Goal: Find specific page/section: Find specific page/section

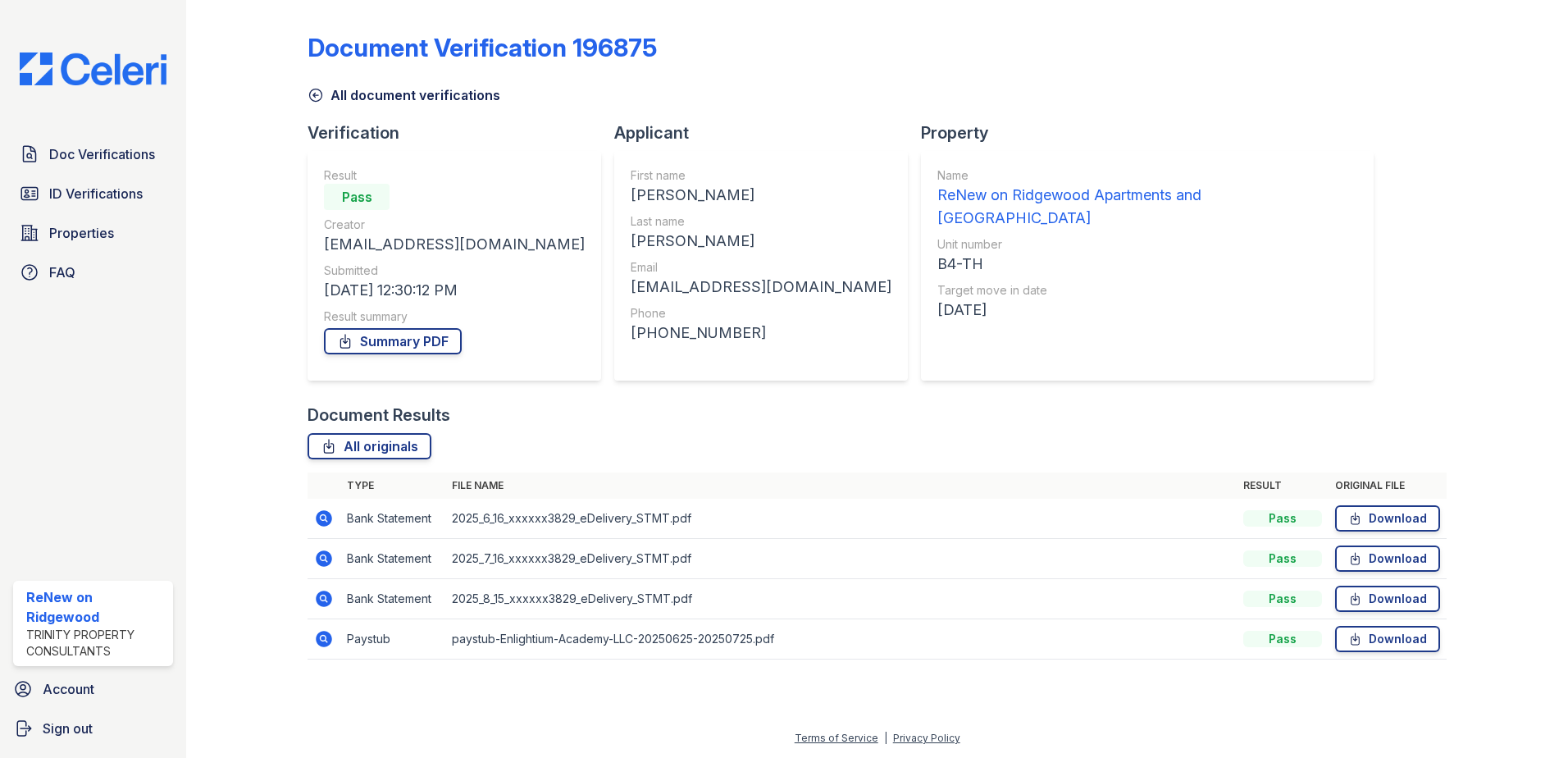
click at [71, 153] on span "Doc Verifications" at bounding box center [101, 154] width 106 height 20
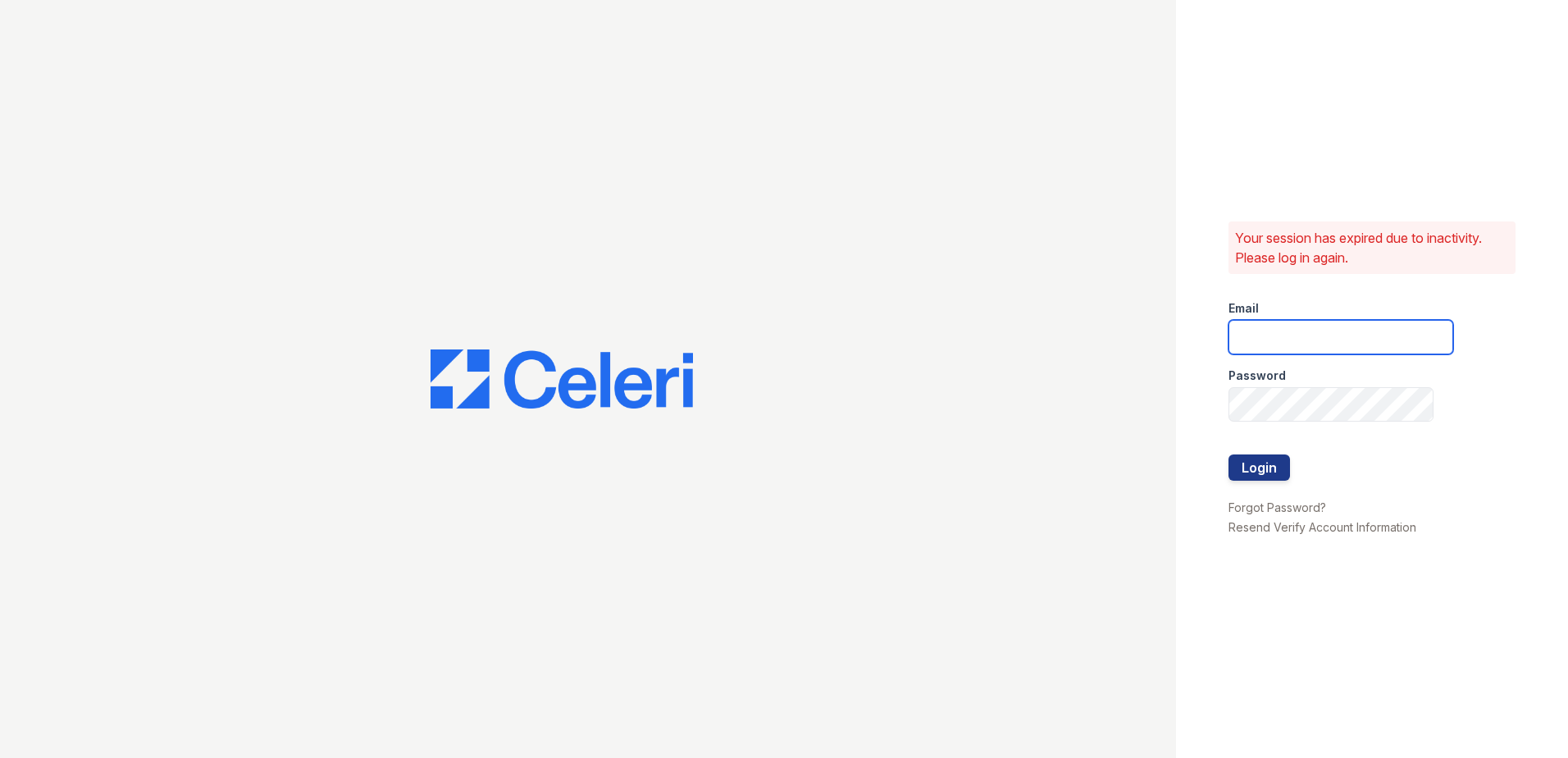
type input "[EMAIL_ADDRESS][DOMAIN_NAME]"
click at [1271, 472] on button "Login" at bounding box center [1259, 467] width 61 height 26
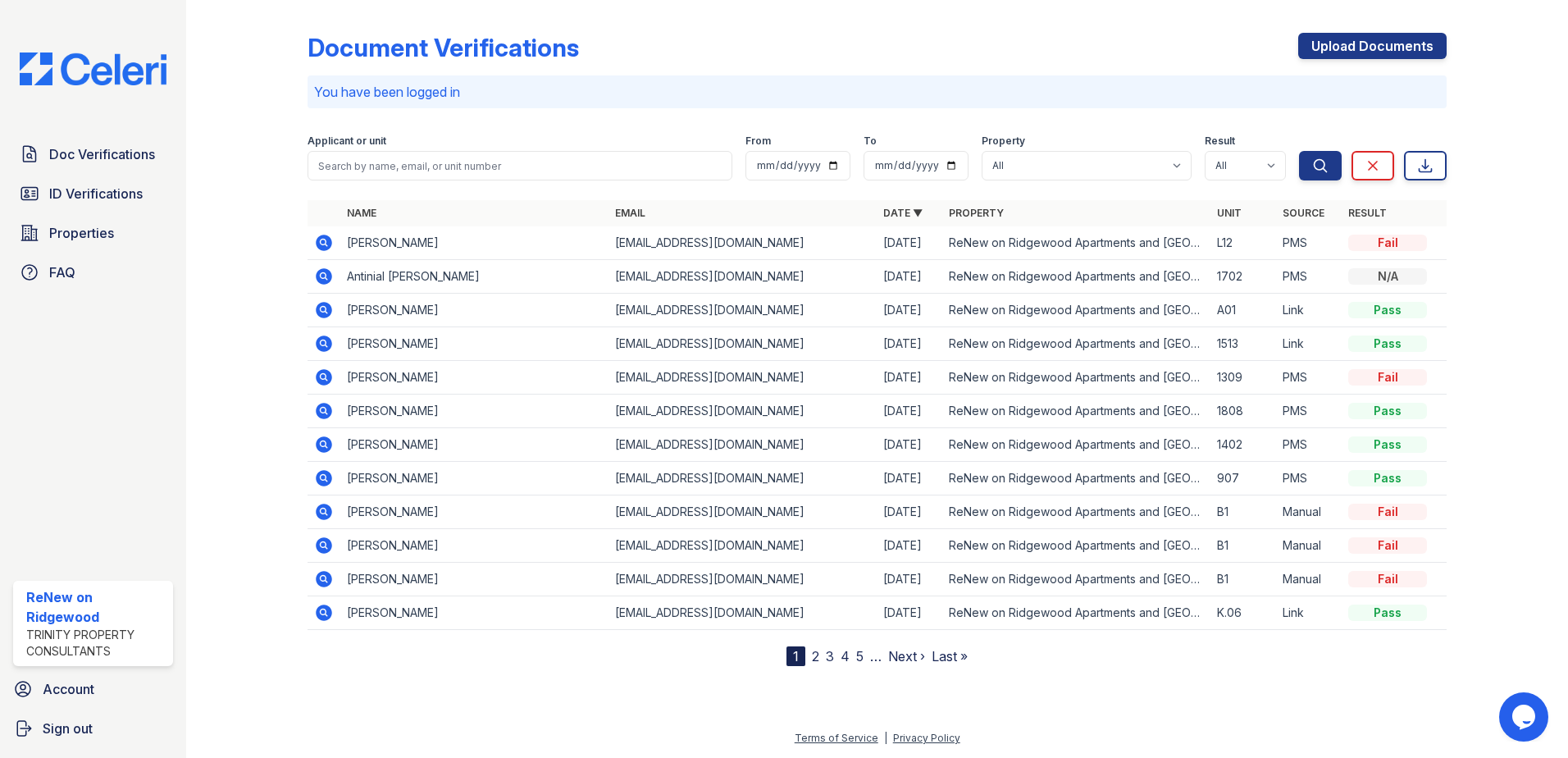
click at [818, 658] on link "2" at bounding box center [816, 656] width 8 height 16
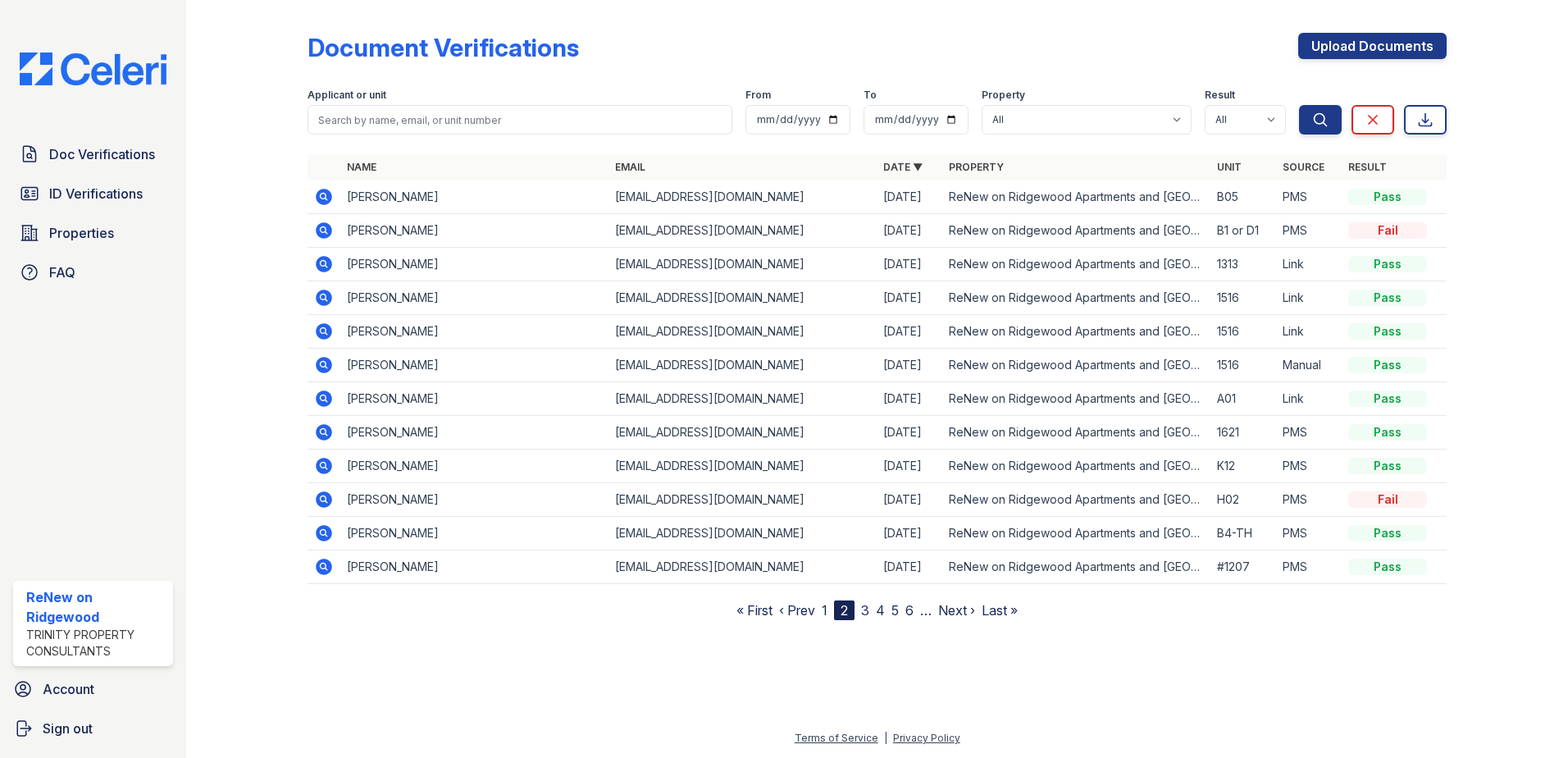
click at [867, 614] on link "3" at bounding box center [864, 610] width 9 height 16
click at [321, 196] on icon at bounding box center [324, 196] width 20 height 20
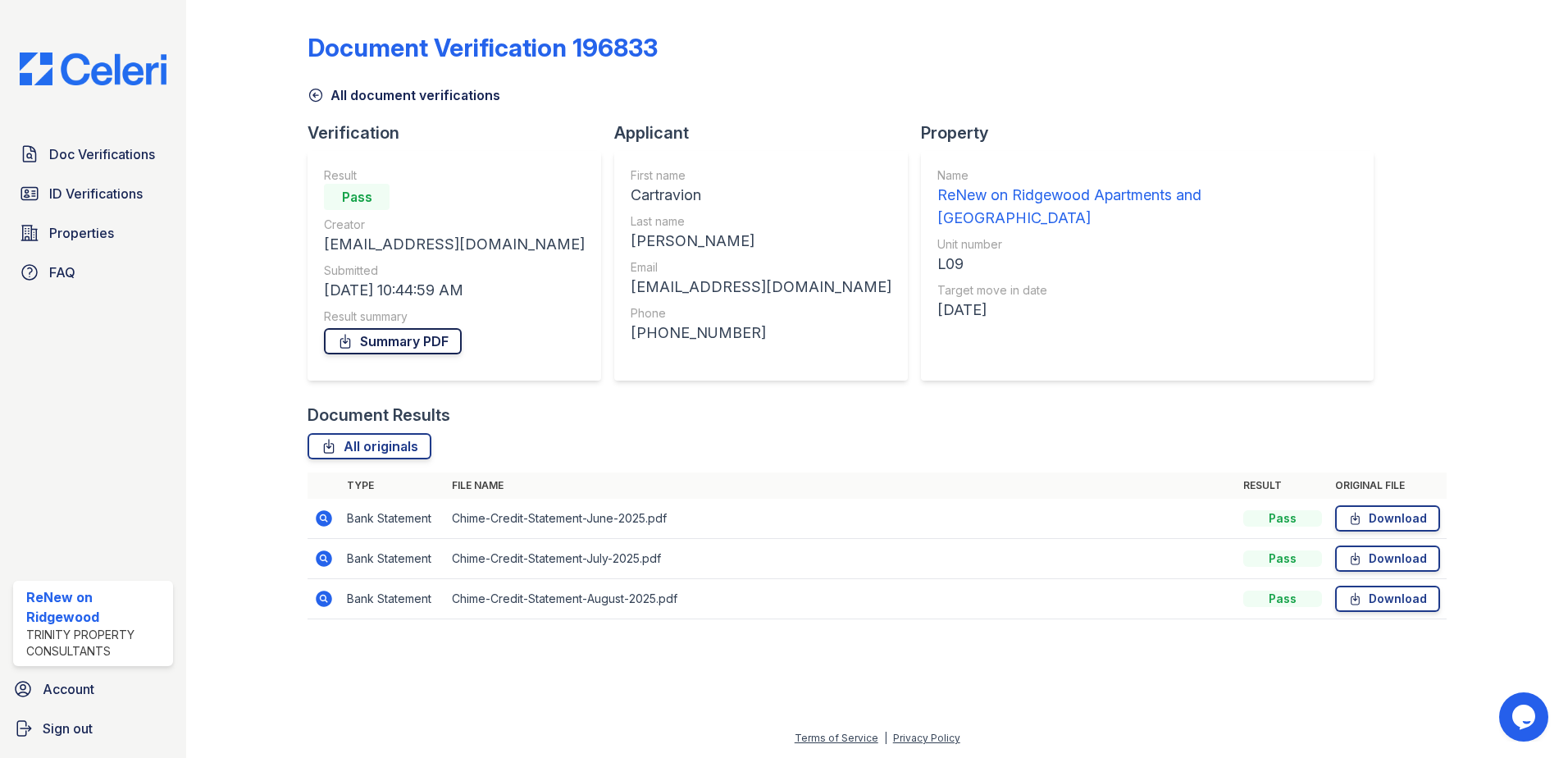
click at [385, 338] on link "Summary PDF" at bounding box center [392, 341] width 138 height 26
click at [95, 194] on span "ID Verifications" at bounding box center [96, 193] width 94 height 20
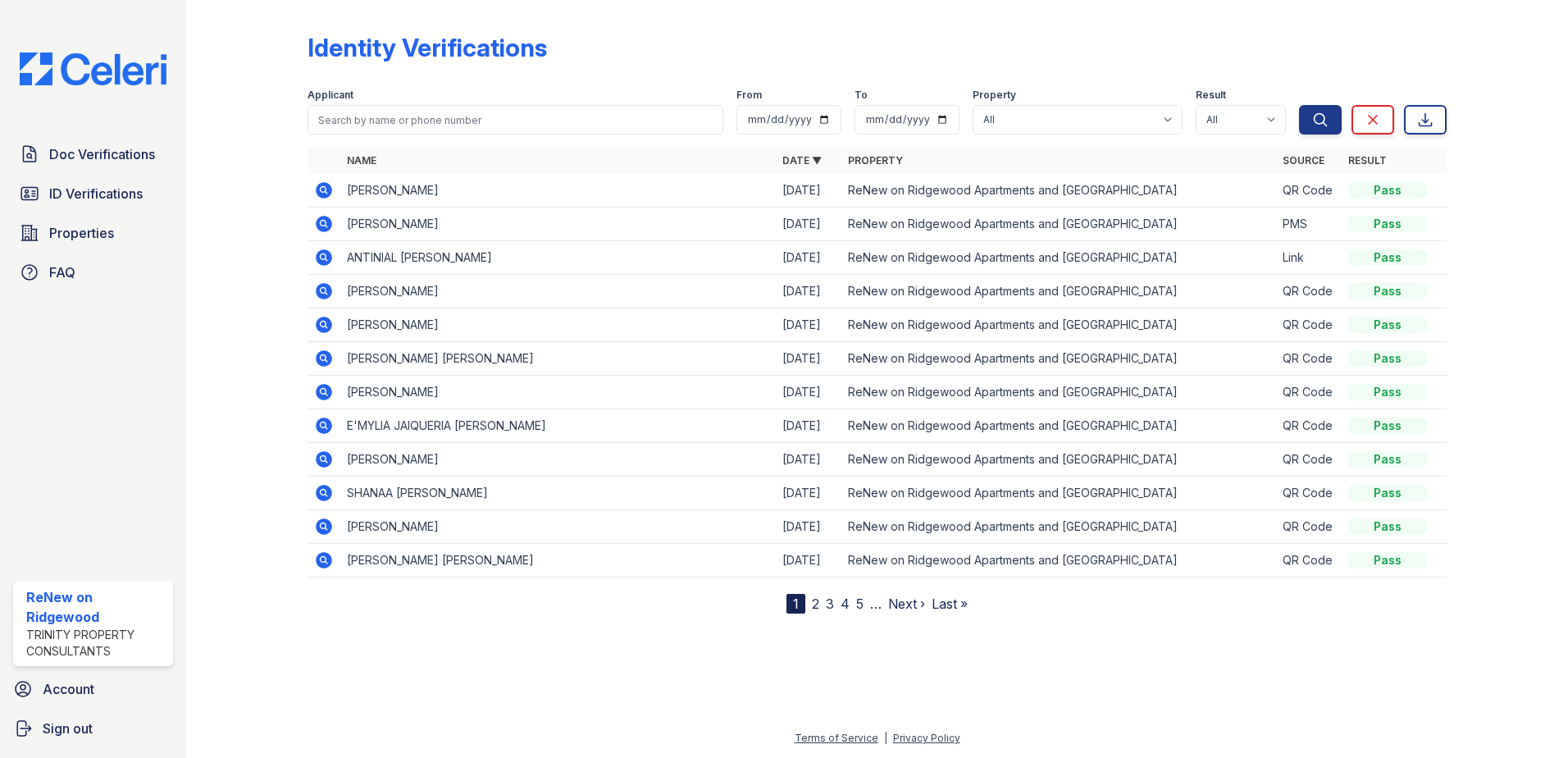
click at [816, 600] on link "2" at bounding box center [816, 603] width 8 height 16
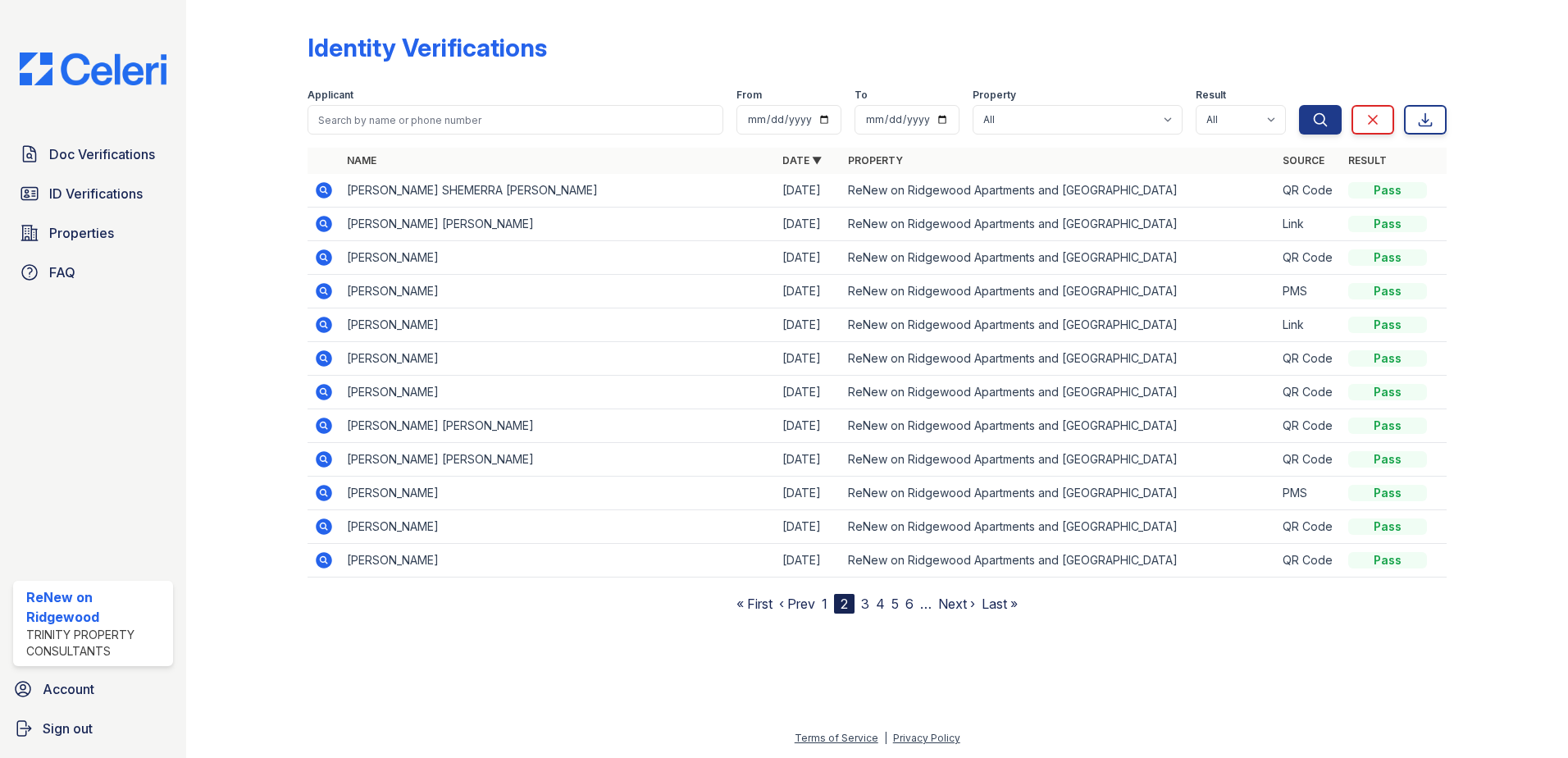
click at [868, 602] on link "3" at bounding box center [864, 603] width 9 height 16
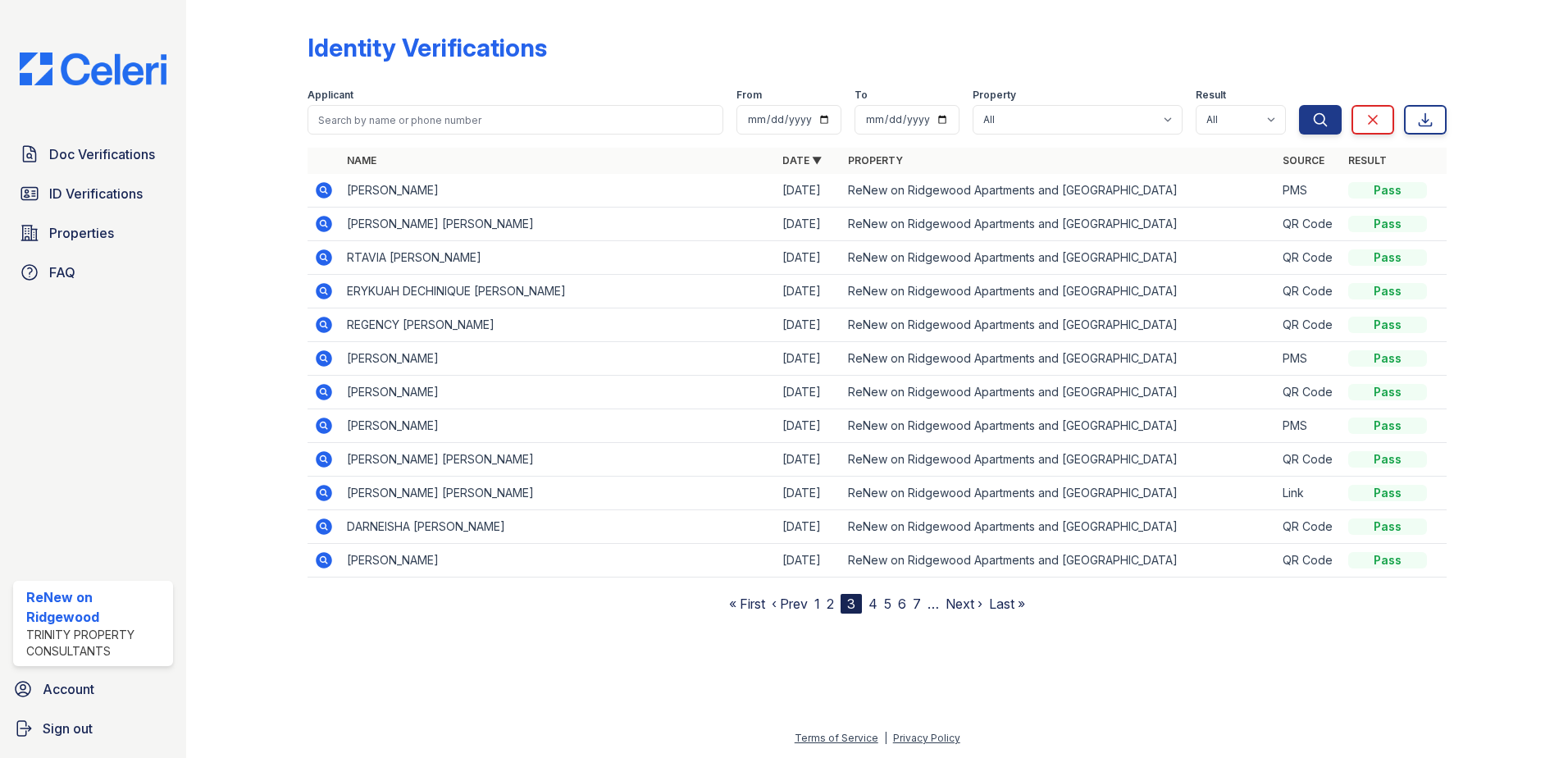
click at [873, 604] on link "4" at bounding box center [872, 603] width 9 height 16
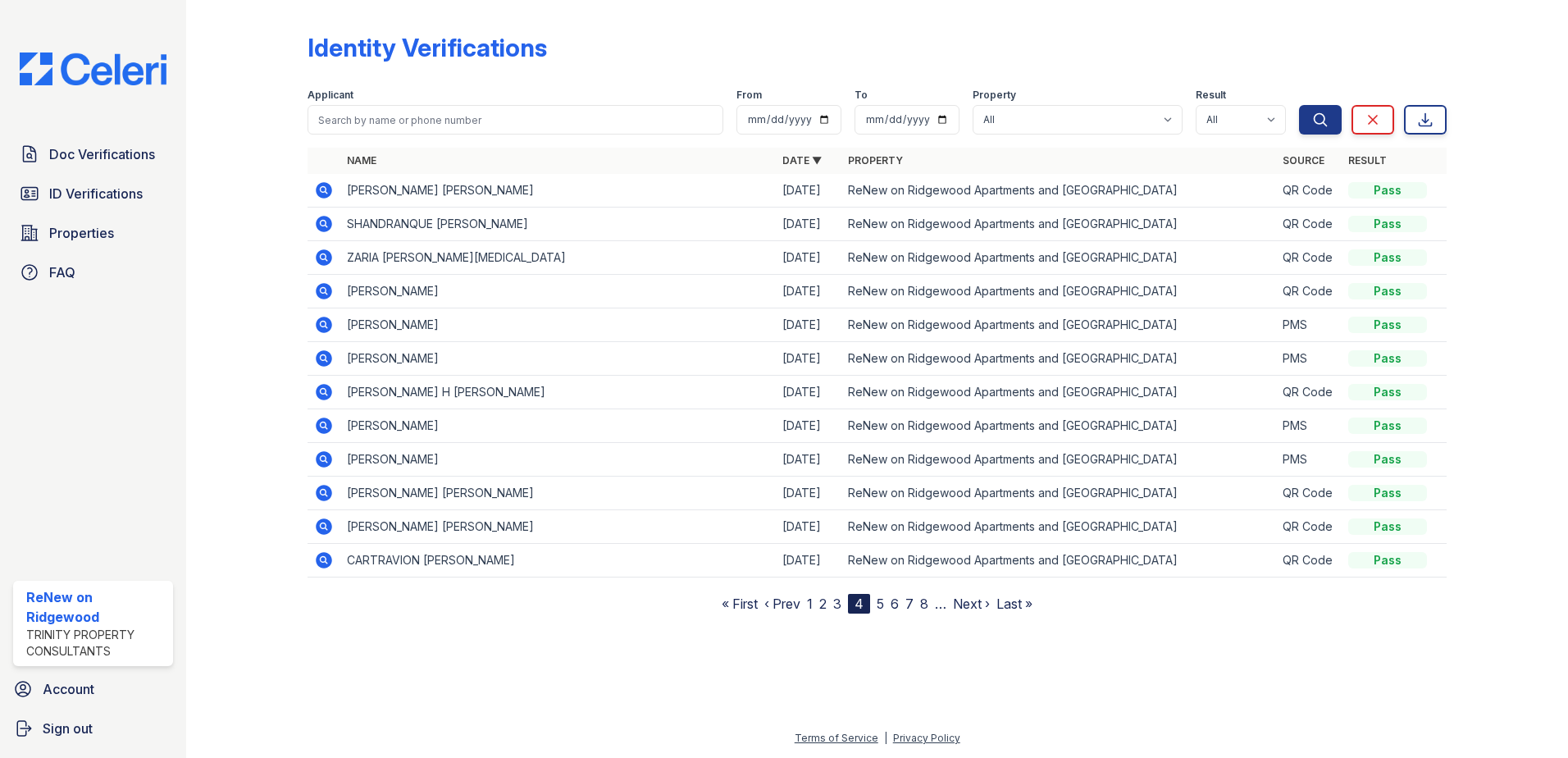
click at [324, 560] on icon at bounding box center [323, 559] width 4 height 4
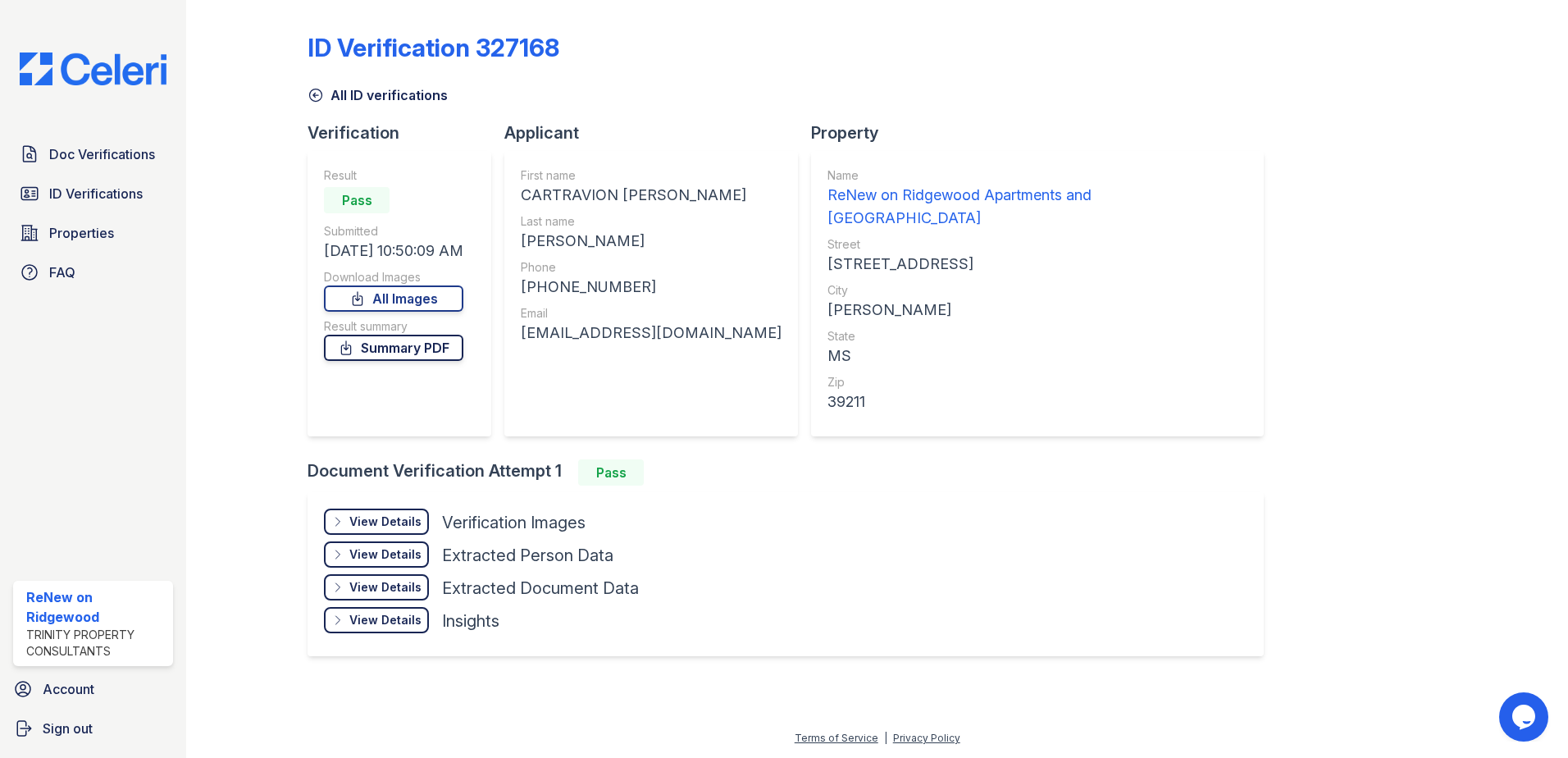
click at [397, 351] on link "Summary PDF" at bounding box center [393, 347] width 140 height 26
